Goal: Task Accomplishment & Management: Complete application form

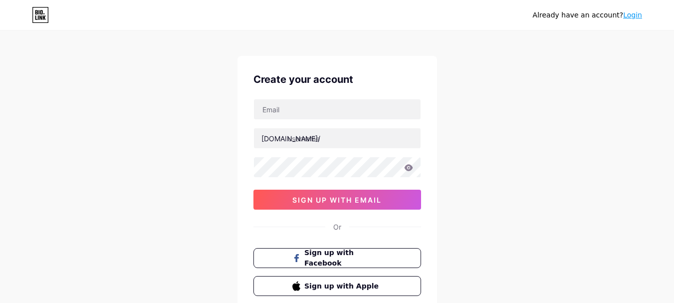
scroll to position [2, 0]
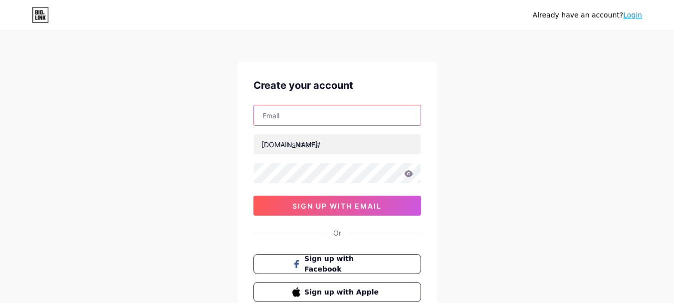
click at [358, 119] on input "text" at bounding box center [337, 115] width 167 height 20
type input "[EMAIL_ADDRESS][DOMAIN_NAME]"
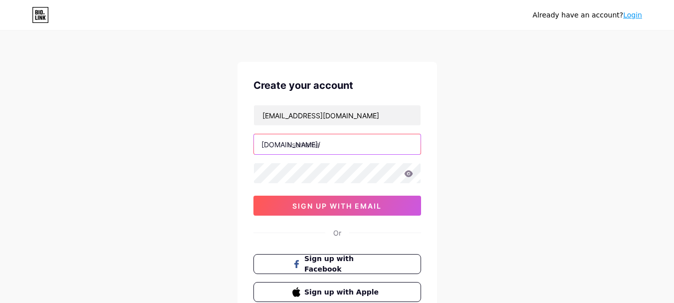
click at [349, 143] on input "text" at bounding box center [337, 144] width 167 height 20
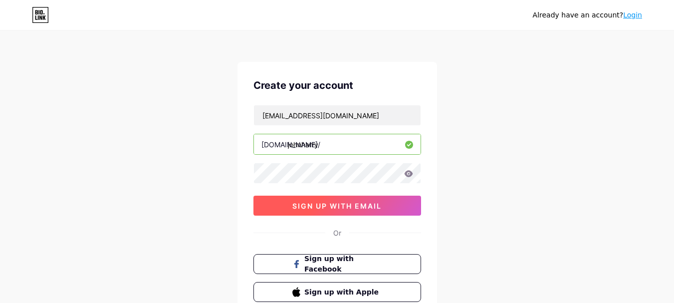
click at [315, 209] on span "sign up with email" at bounding box center [336, 206] width 89 height 8
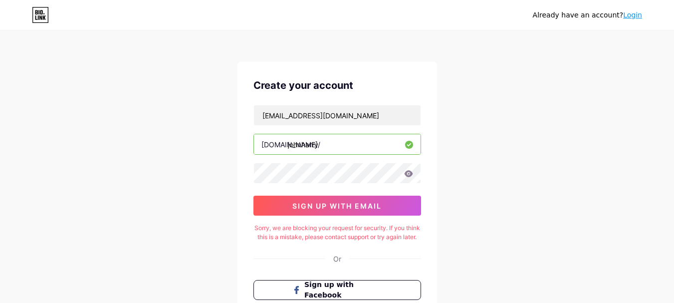
click at [338, 146] on input "johnharry" at bounding box center [337, 144] width 167 height 20
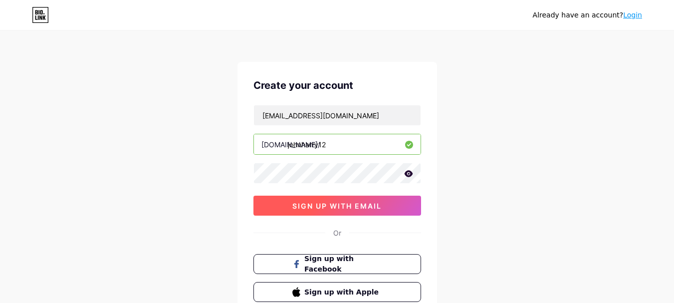
type input "johnharry12"
click at [318, 202] on span "sign up with email" at bounding box center [336, 206] width 89 height 8
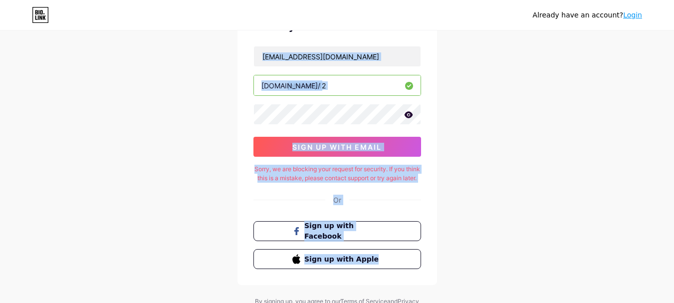
drag, startPoint x: 592, startPoint y: 92, endPoint x: 478, endPoint y: 316, distance: 251.0
click at [478, 302] on html "Already have an account? Login Create your account [EMAIL_ADDRESS][DOMAIN_NAME]…" at bounding box center [337, 143] width 674 height 408
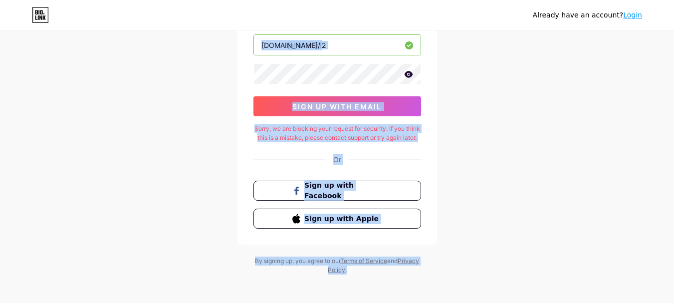
click at [73, 146] on div "Already have an account? Login Create your account [EMAIL_ADDRESS][DOMAIN_NAME]…" at bounding box center [337, 103] width 674 height 408
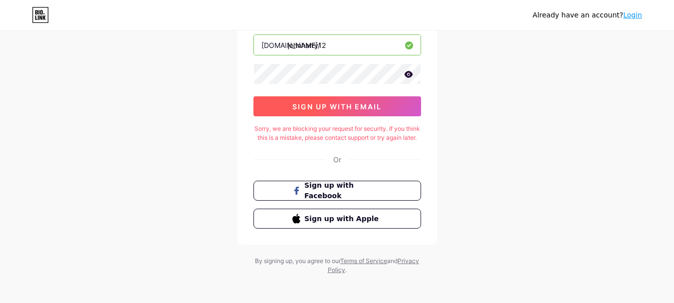
click at [342, 103] on span "sign up with email" at bounding box center [336, 106] width 89 height 8
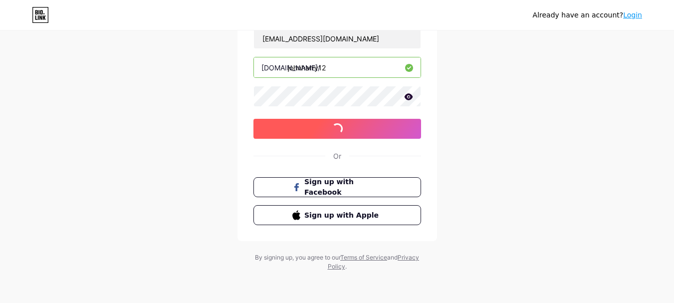
click at [273, 130] on button "sign up with email" at bounding box center [337, 129] width 168 height 20
